Goal: Information Seeking & Learning: Check status

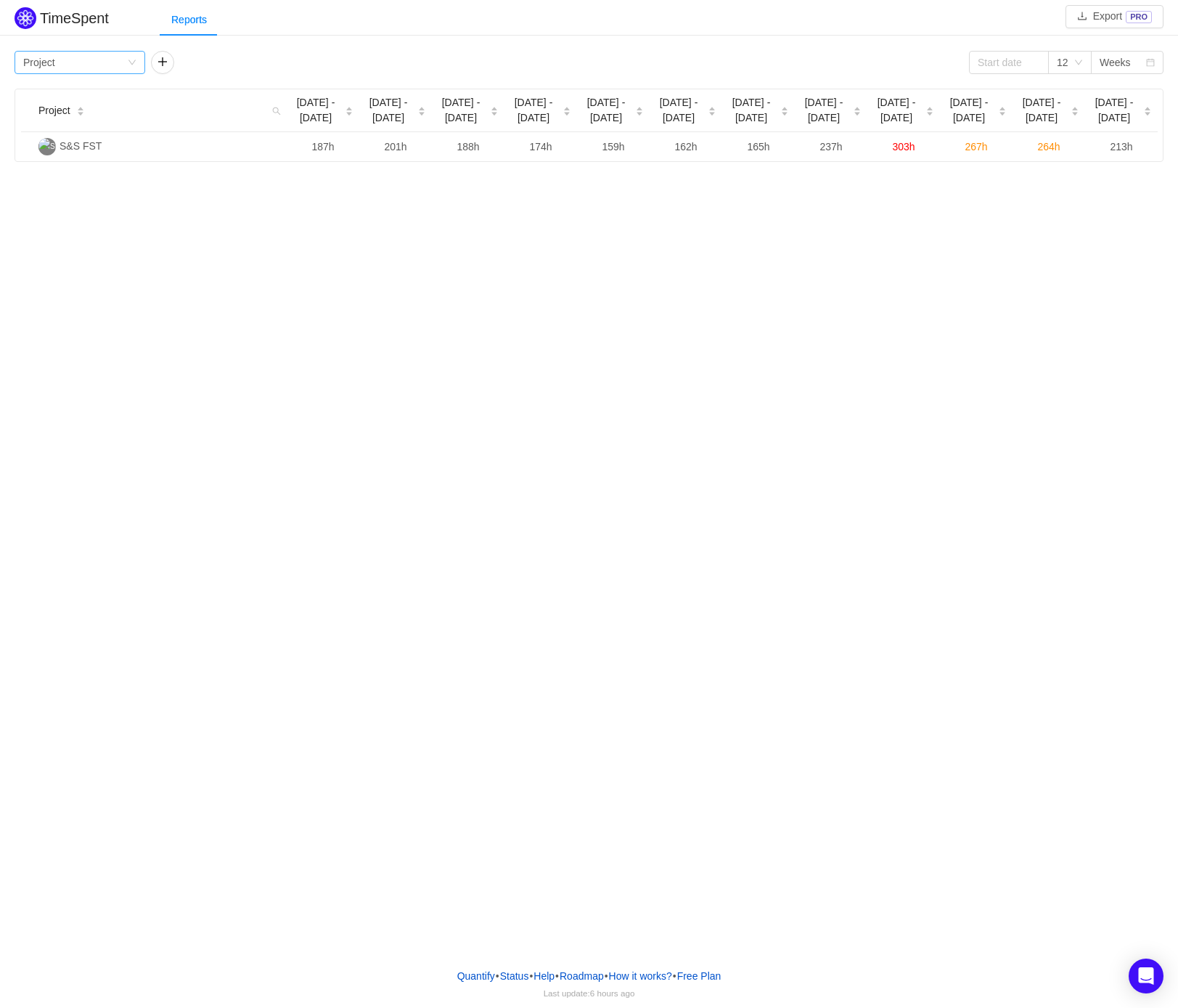
click at [127, 64] on icon "icon: down" at bounding box center [131, 61] width 8 height 8
click at [55, 182] on li "Person" at bounding box center [80, 184] width 131 height 23
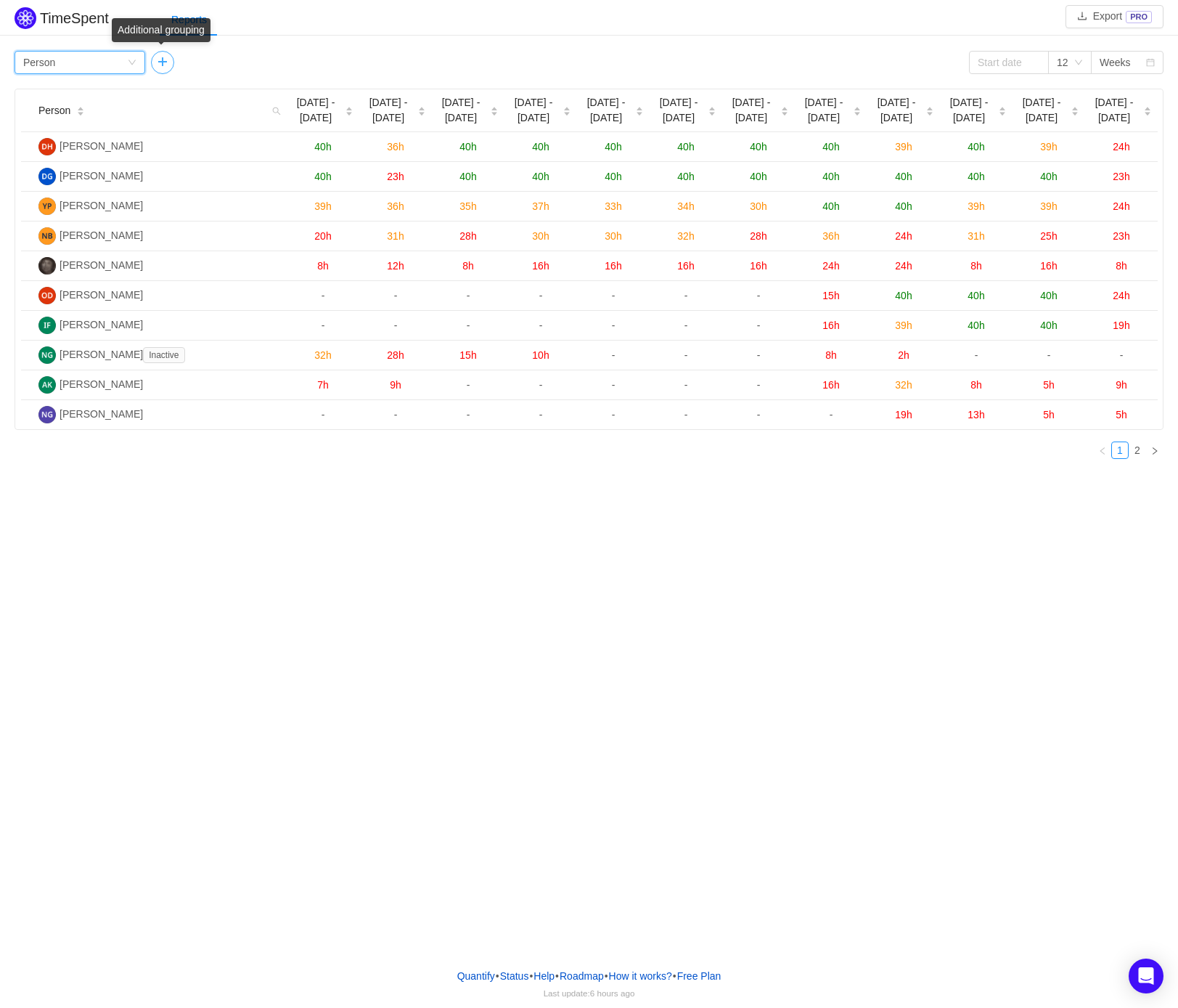
click at [164, 65] on button "button" at bounding box center [162, 62] width 23 height 23
click at [209, 63] on div "Group by" at bounding box center [208, 62] width 98 height 15
click at [209, 95] on li "Issue" at bounding box center [216, 91] width 131 height 23
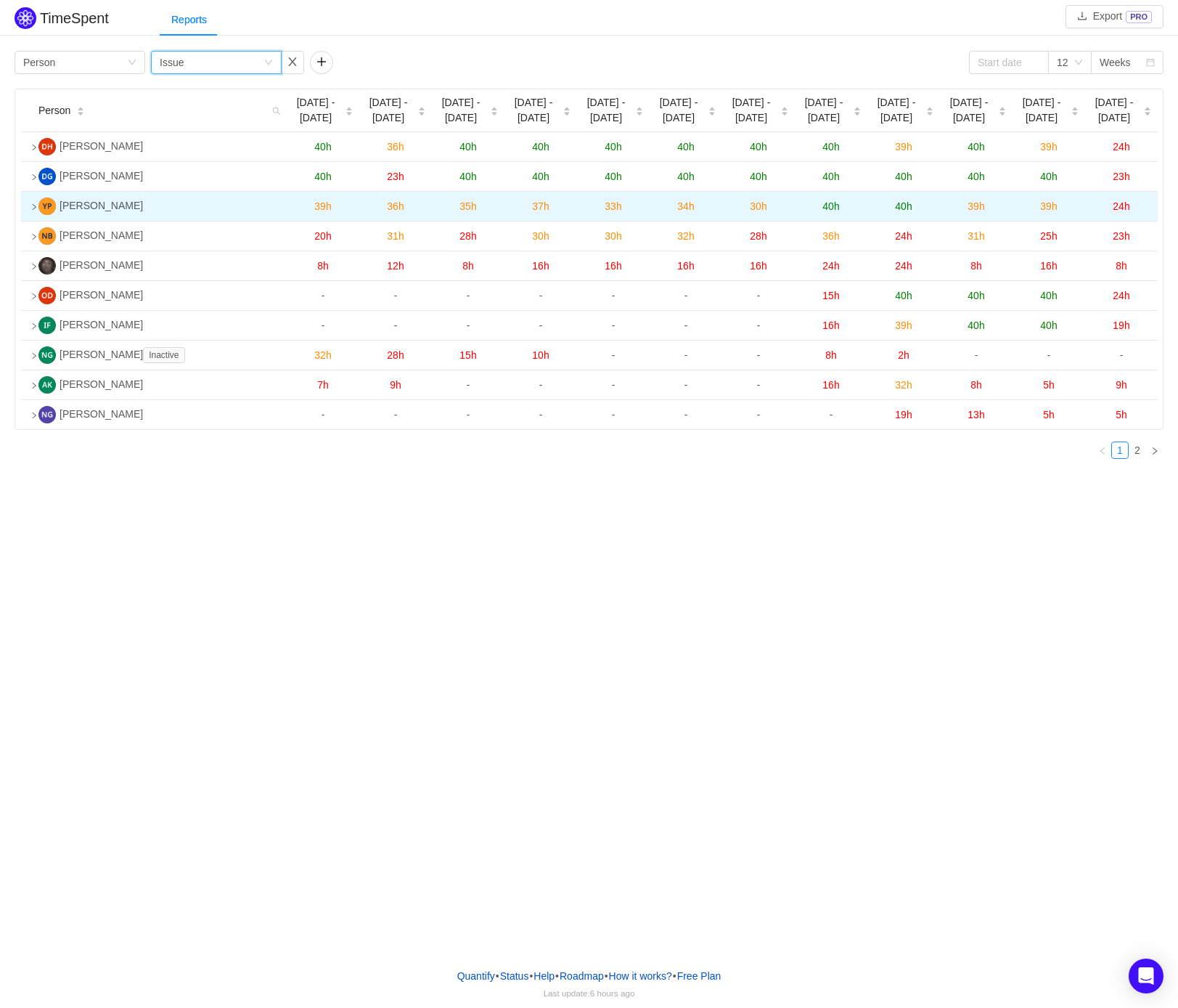
click at [34, 208] on icon "icon: right" at bounding box center [34, 207] width 7 height 7
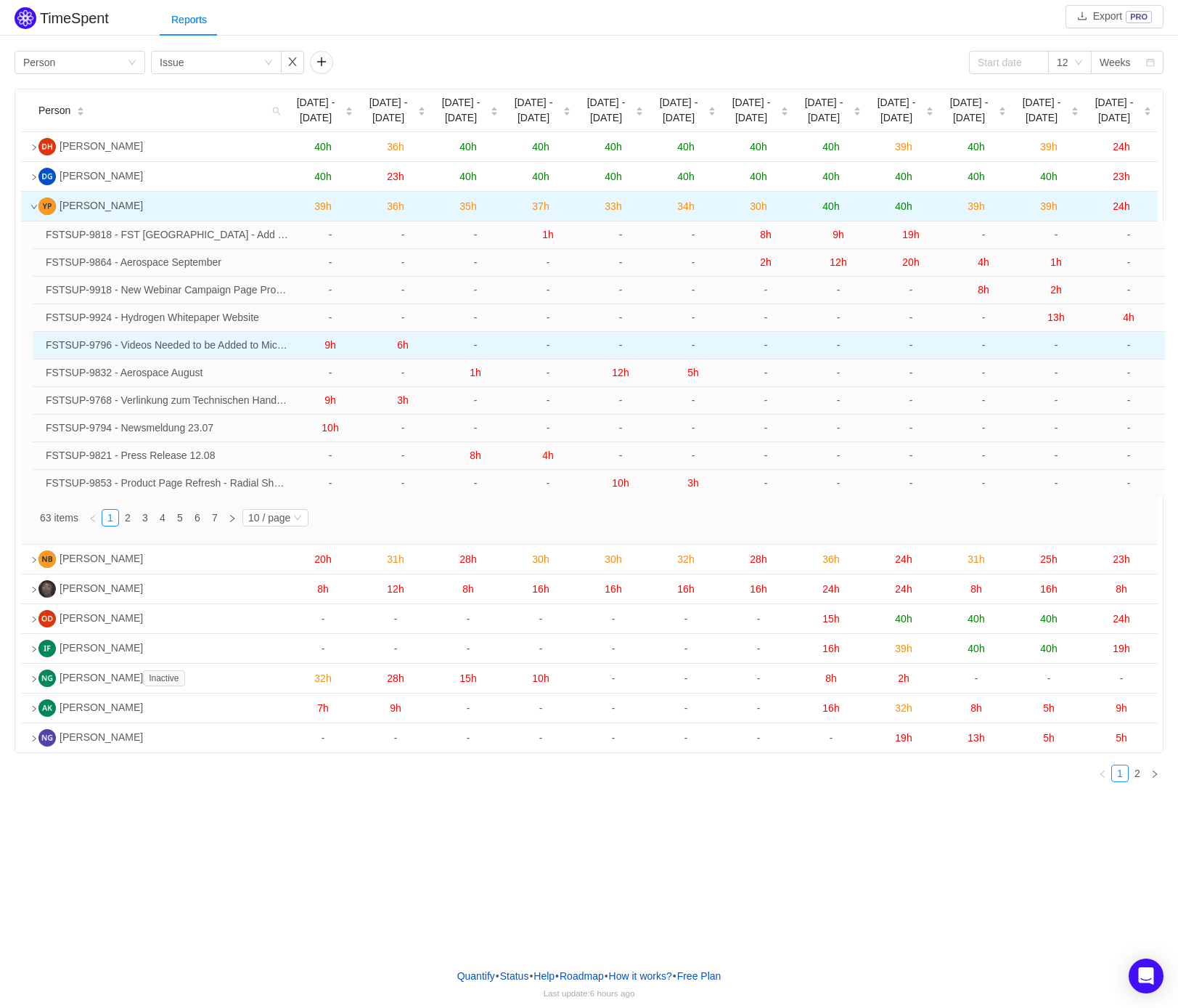
click at [334, 350] on span "9h" at bounding box center [330, 345] width 11 height 11
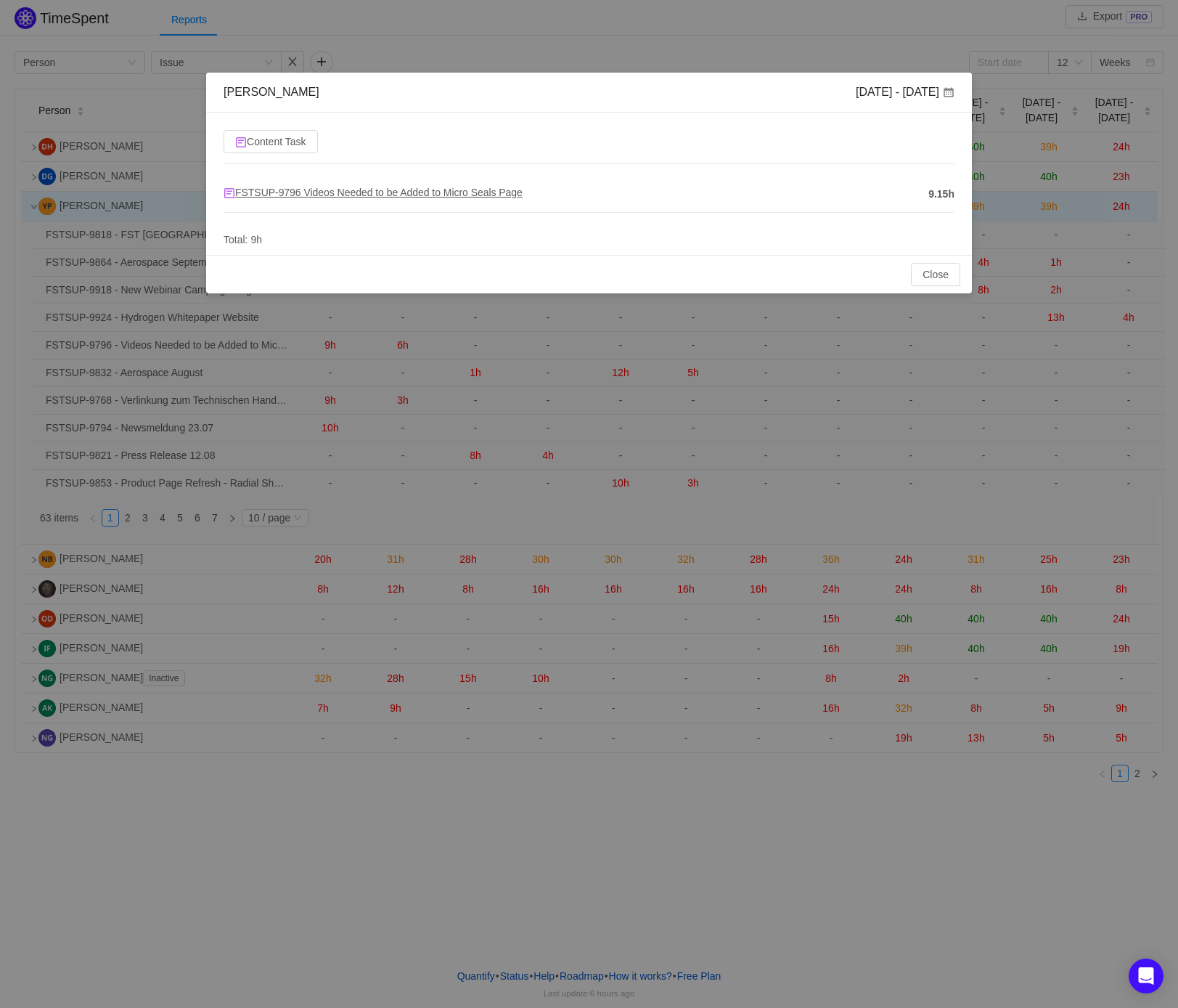
click at [430, 187] on span "FSTSUP-9796 Videos Needed to be Added to Micro Seals Page" at bounding box center [373, 192] width 299 height 11
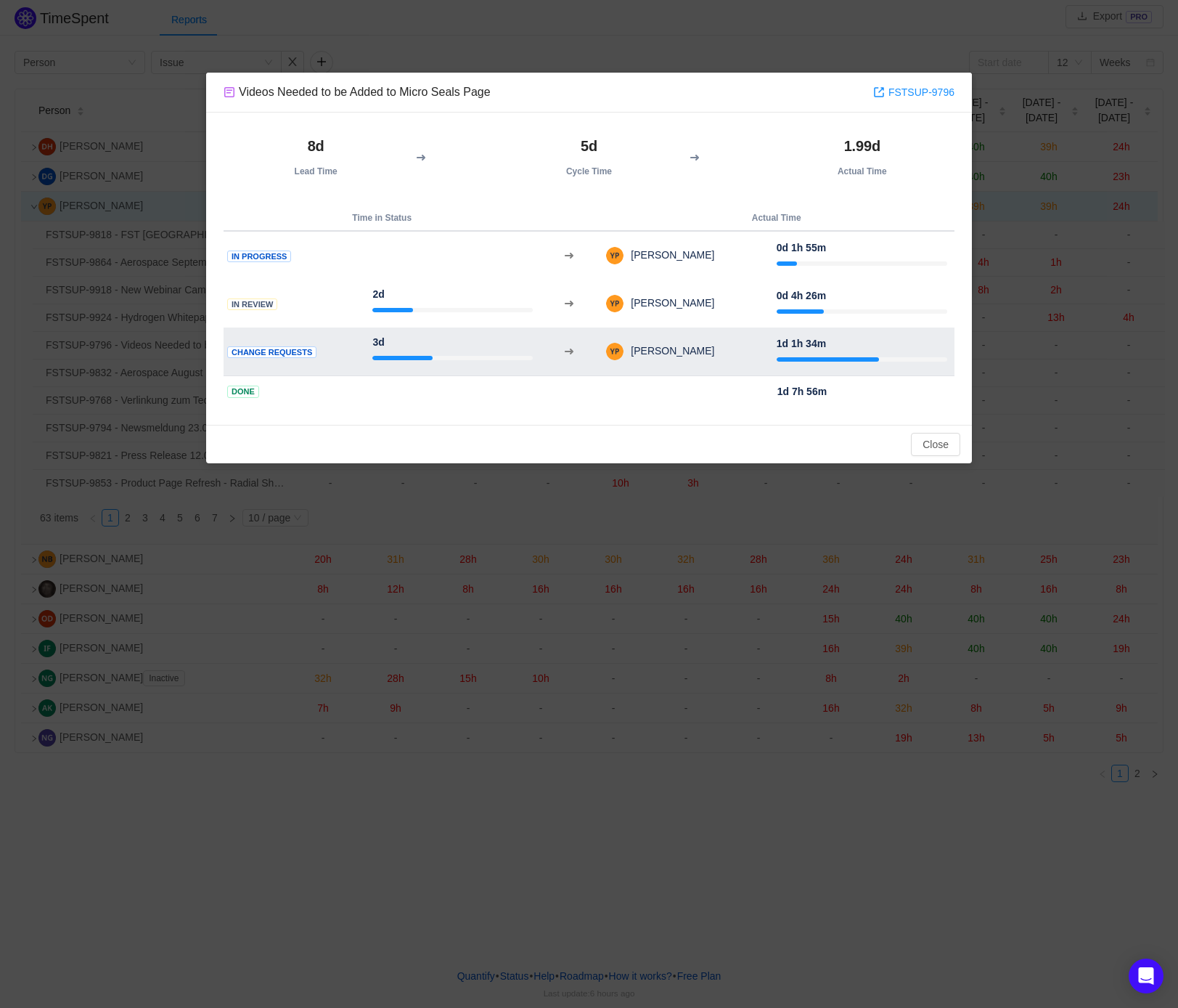
click at [841, 356] on div at bounding box center [861, 359] width 170 height 15
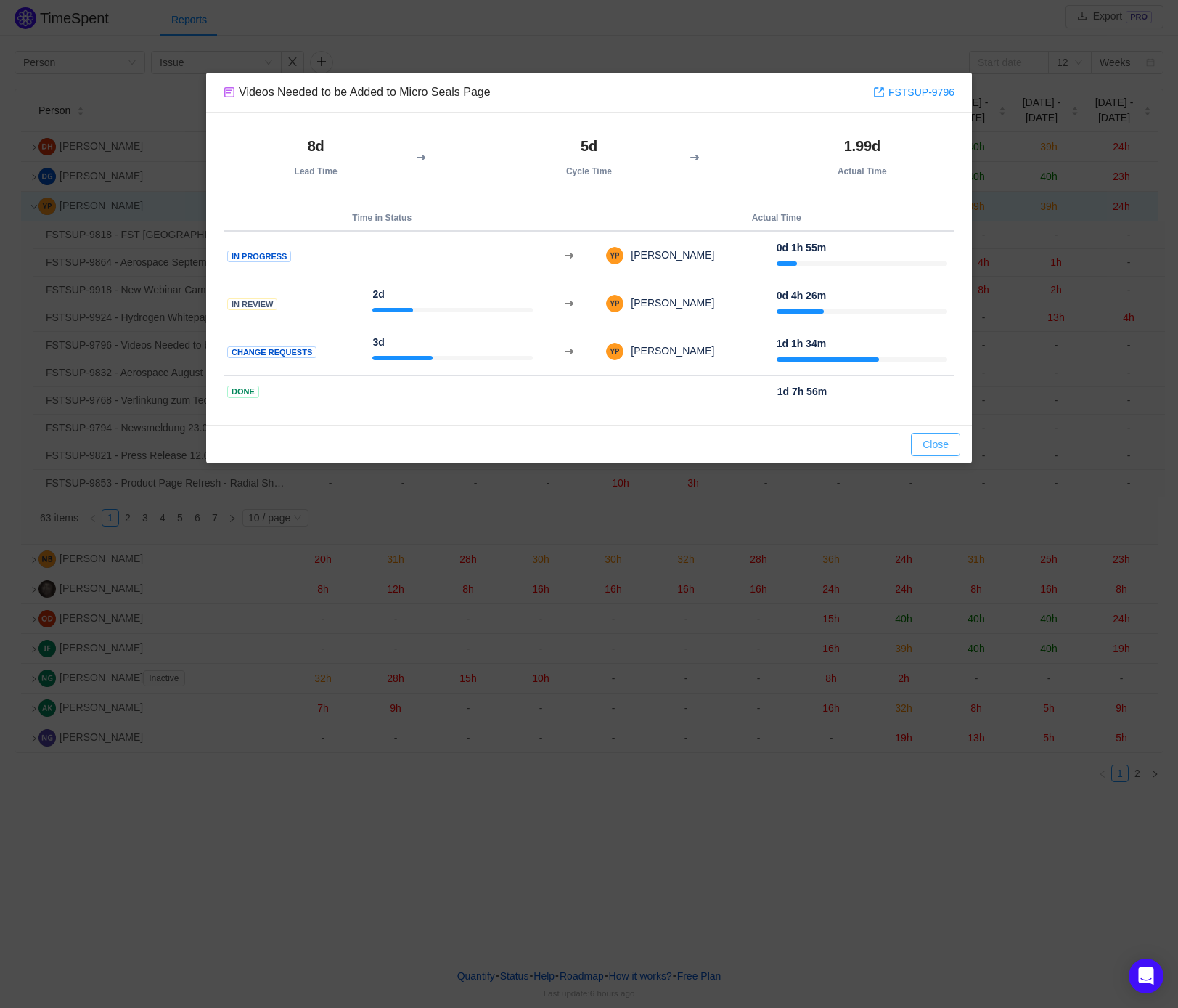
click at [933, 443] on button "Close" at bounding box center [935, 444] width 49 height 23
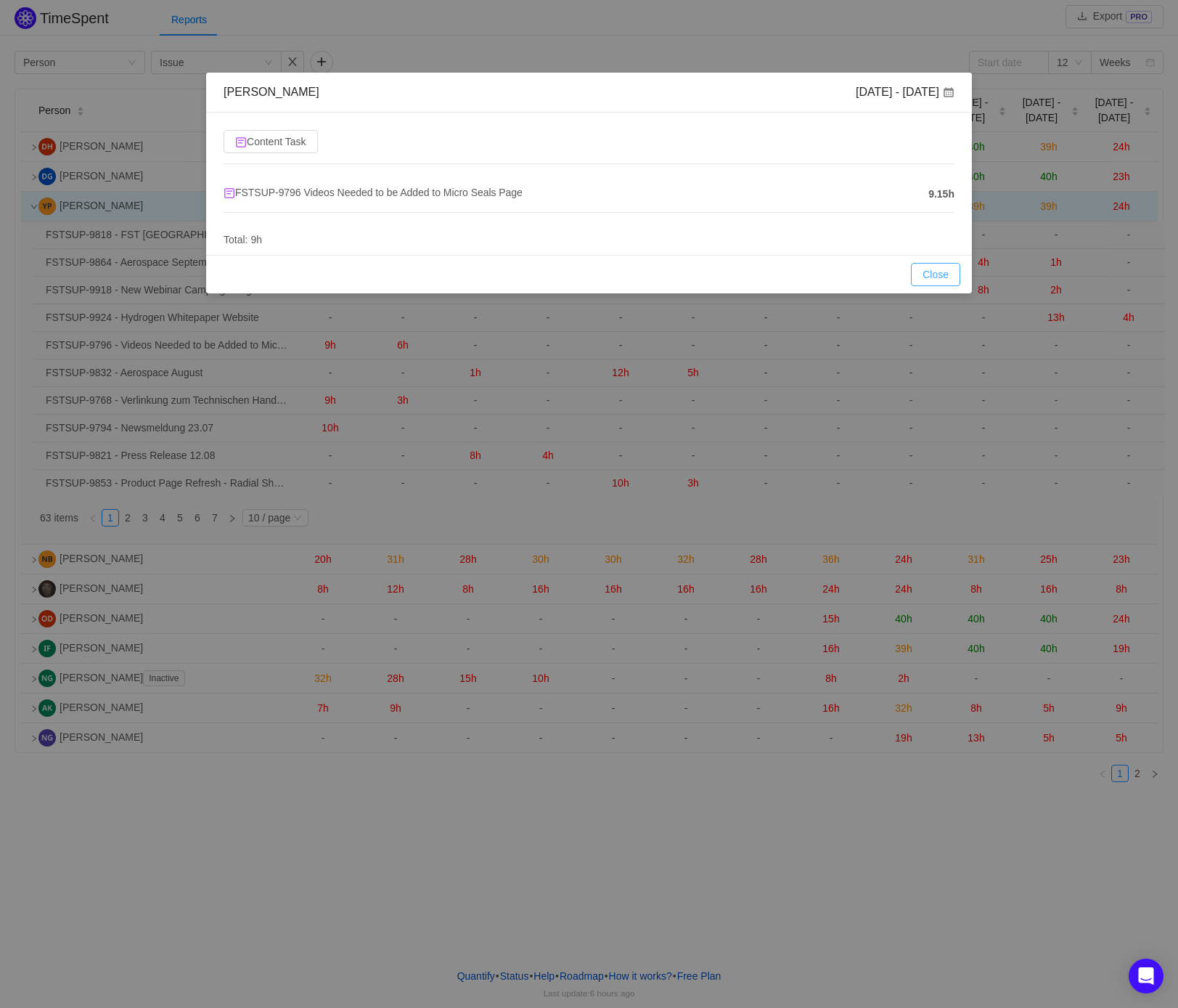
click at [934, 280] on button "Close" at bounding box center [935, 274] width 49 height 23
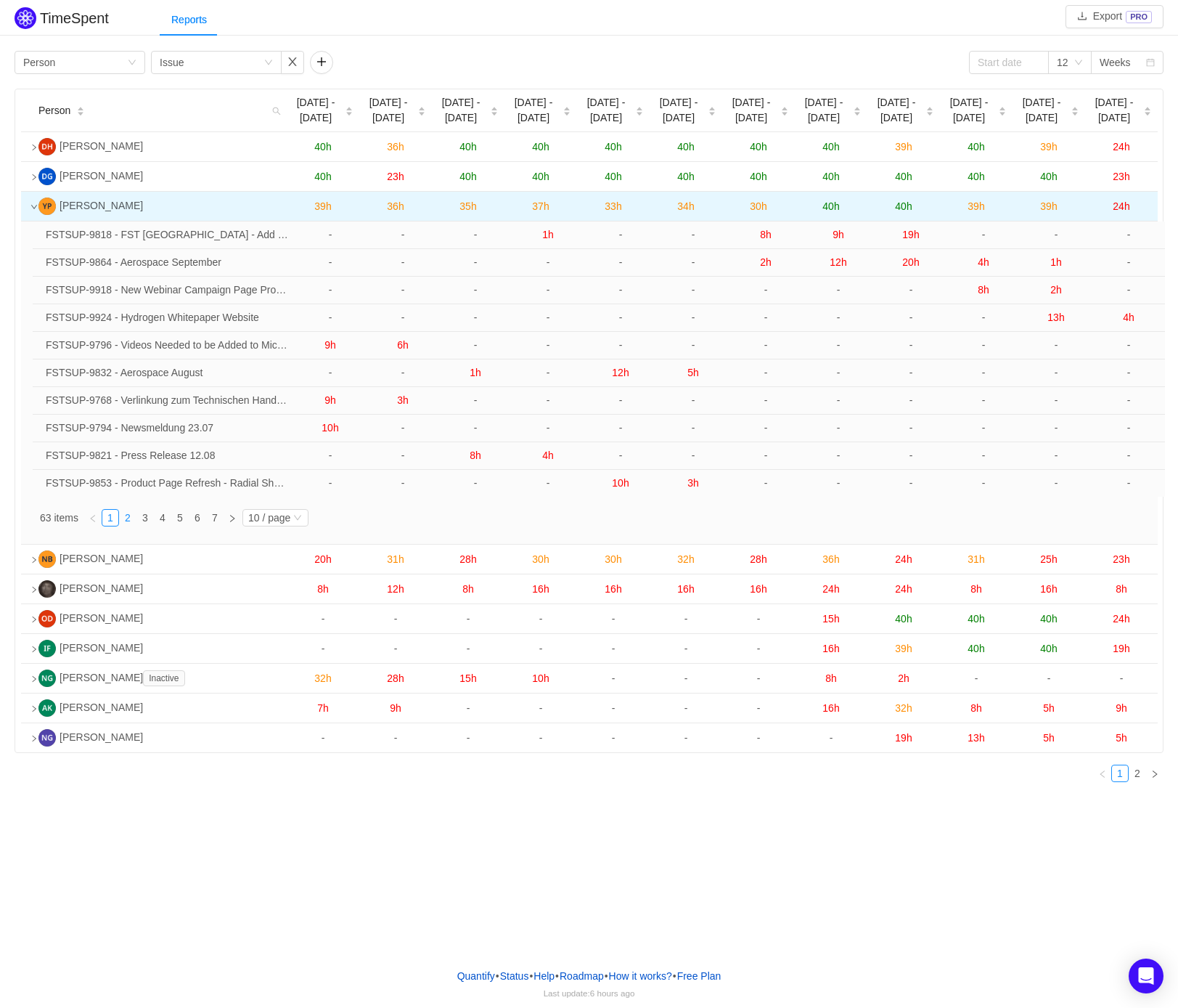
click at [126, 521] on link "2" at bounding box center [127, 517] width 16 height 16
click at [146, 522] on link "3" at bounding box center [145, 517] width 16 height 16
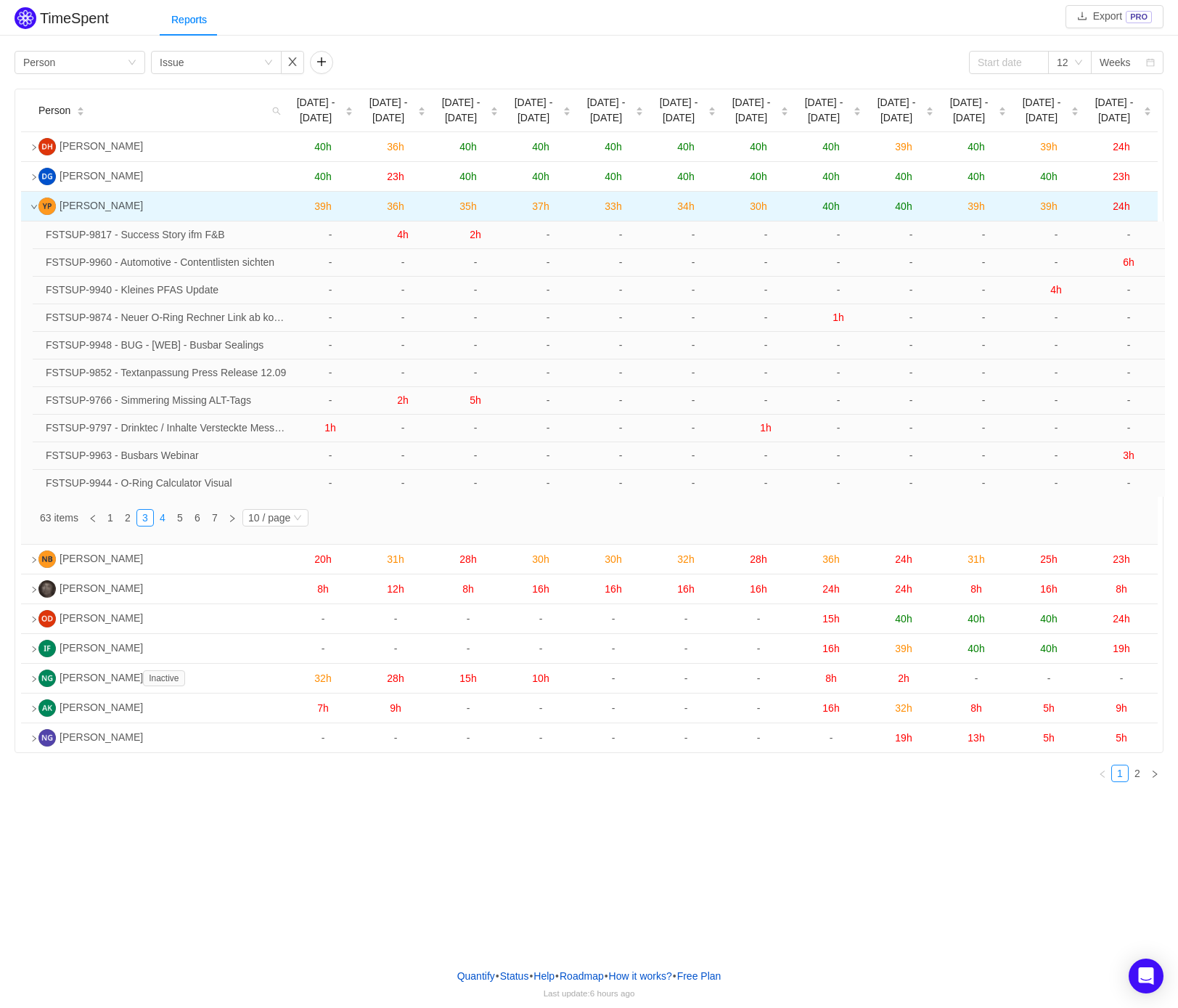
click at [167, 520] on link "4" at bounding box center [162, 517] width 16 height 16
click at [180, 518] on link "5" at bounding box center [179, 517] width 16 height 16
click at [192, 518] on link "6" at bounding box center [197, 517] width 16 height 16
click at [214, 518] on link "7" at bounding box center [215, 517] width 16 height 16
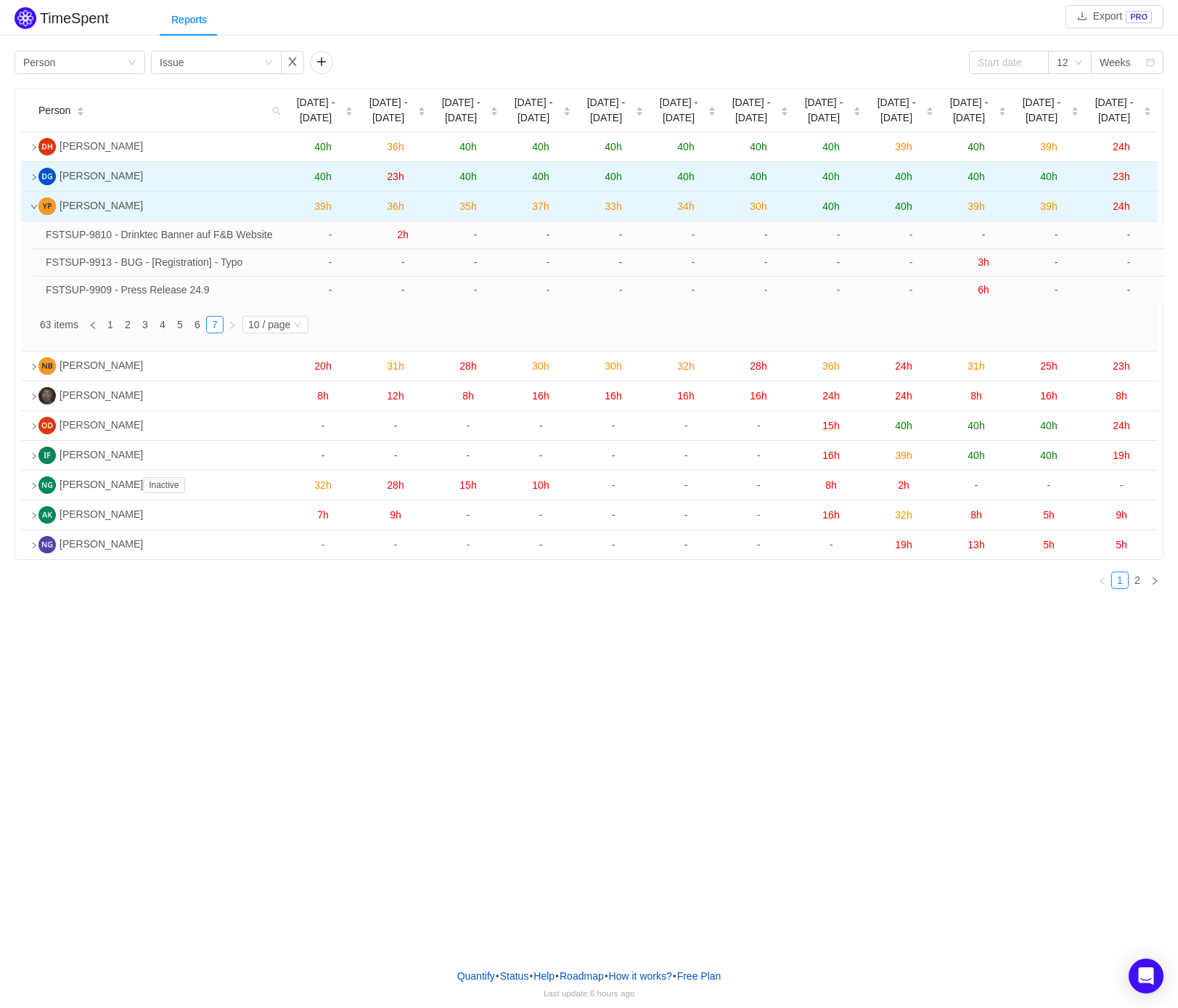
click at [35, 178] on icon "icon: right" at bounding box center [34, 177] width 4 height 6
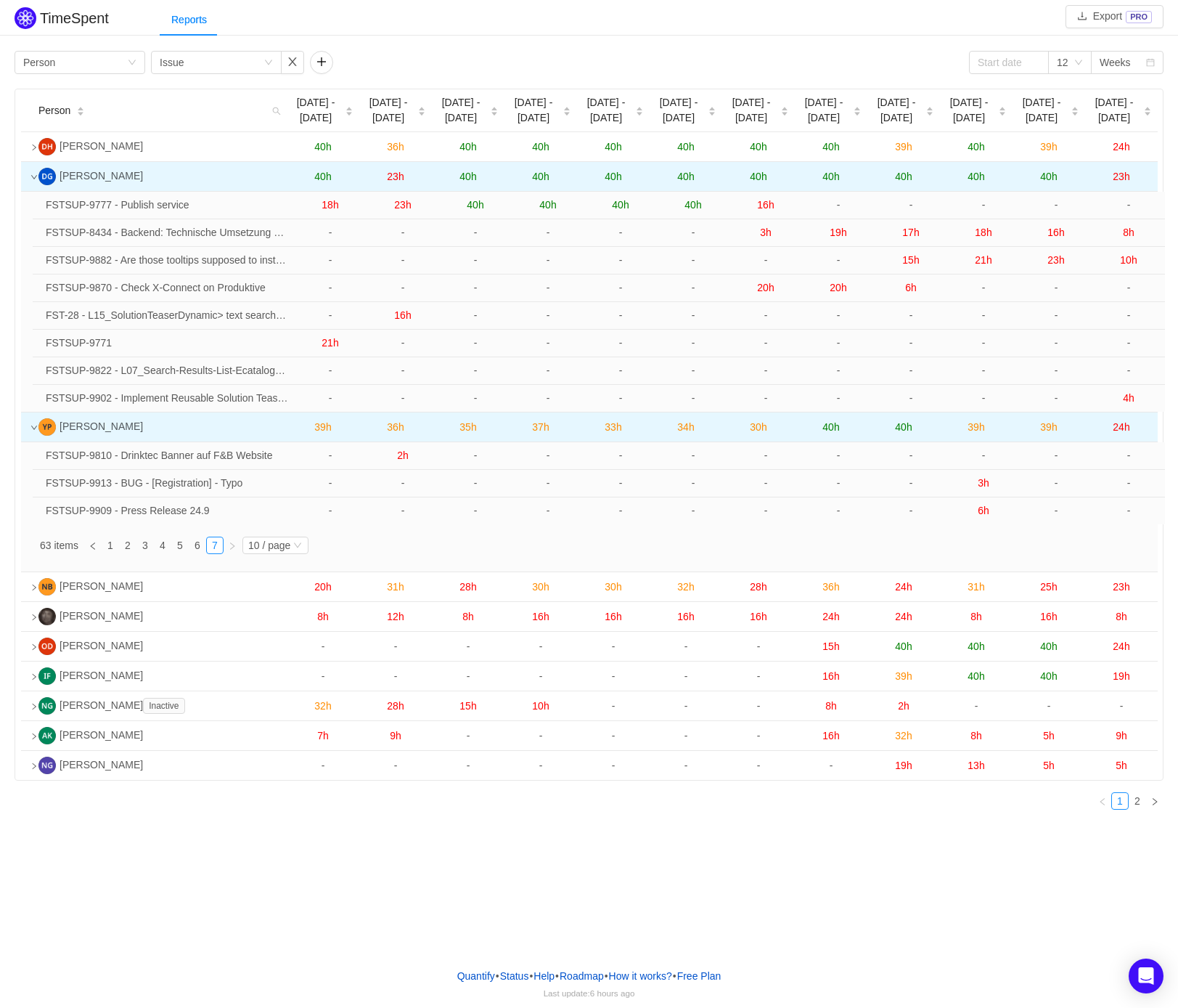
click at [26, 429] on td at bounding box center [27, 427] width 11 height 30
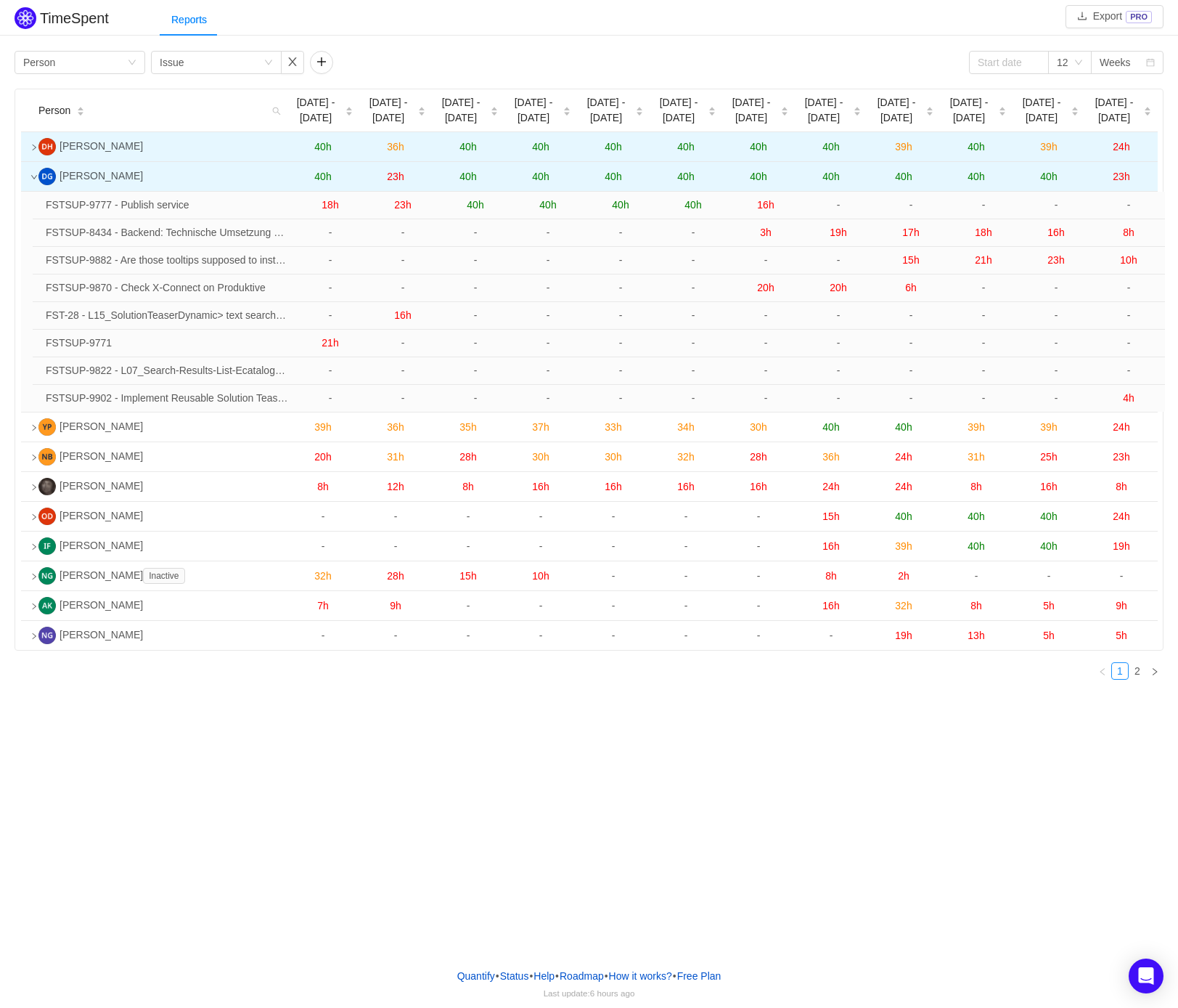
click at [32, 151] on icon "icon: right" at bounding box center [34, 148] width 7 height 7
